Goal: Find specific page/section

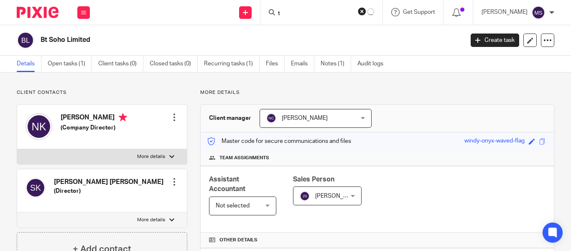
type input "t"
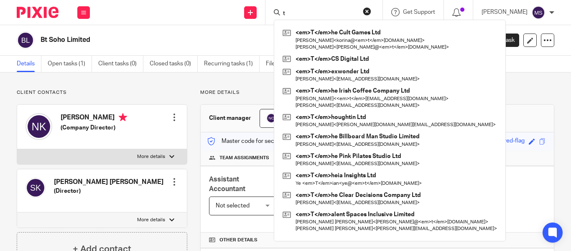
click at [71, 44] on h2 "Bt Soho Limited" at bounding box center [208, 40] width 334 height 9
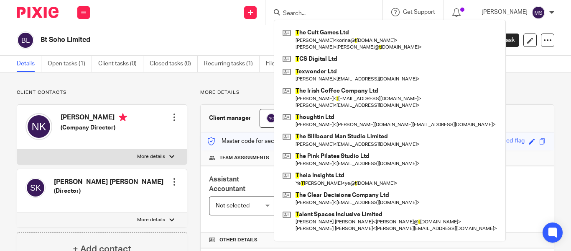
click at [71, 44] on h2 "Bt Soho Limited" at bounding box center [208, 40] width 334 height 9
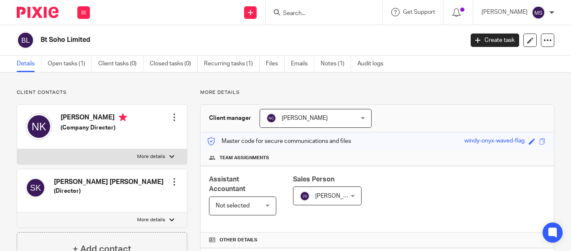
copy main "Bt Soho Limited Create task Update from Companies House Export data Merge Archi…"
click at [300, 19] on div at bounding box center [324, 12] width 117 height 25
click at [293, 16] on input "Search" at bounding box center [319, 14] width 75 height 8
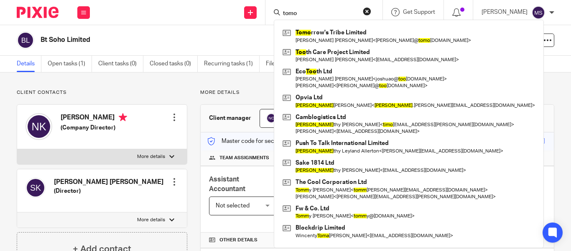
type input "tomo"
click at [303, 24] on div "Tomo rrow's Tribe Limited [PERSON_NAME] [PERSON_NAME] < [PERSON_NAME]@ tomo [DO…" at bounding box center [409, 134] width 270 height 228
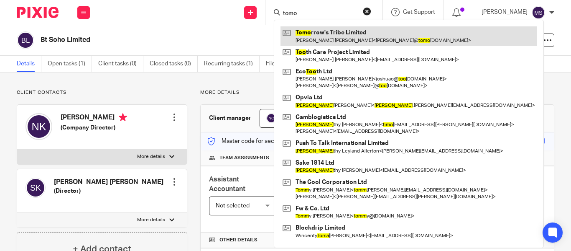
click at [316, 34] on link at bounding box center [409, 35] width 257 height 19
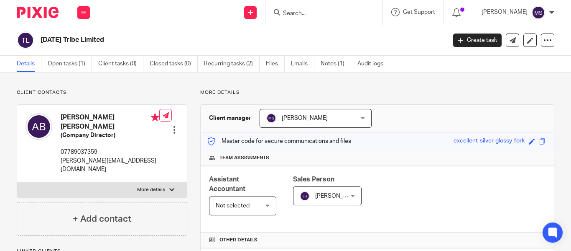
click at [130, 39] on h2 "Tomorrow's Tribe Limited" at bounding box center [201, 40] width 320 height 9
copy main "Tomorrow's Tribe Limited Create task Update from Companies House Export data Me…"
